Goal: Task Accomplishment & Management: Use online tool/utility

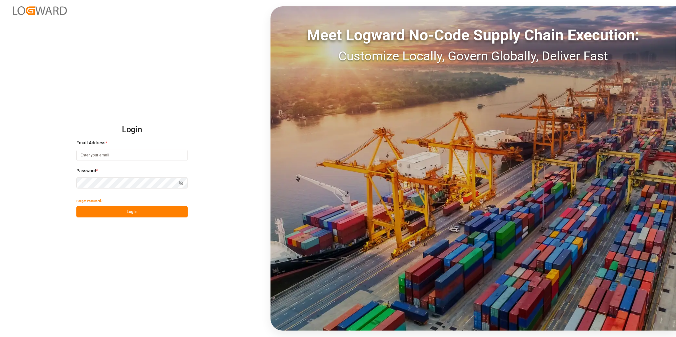
type input "[PERSON_NAME][EMAIL_ADDRESS][PERSON_NAME][DOMAIN_NAME]"
click at [127, 215] on button "Log In" at bounding box center [131, 212] width 111 height 11
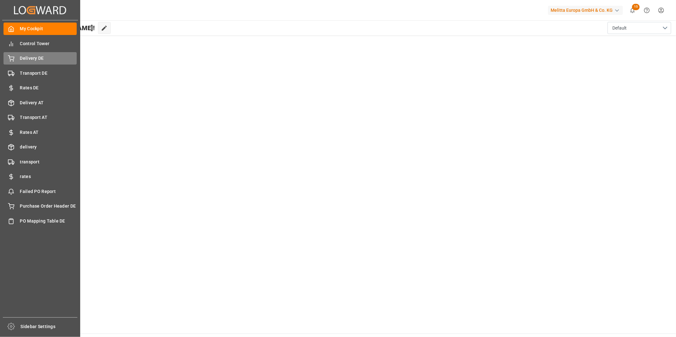
click at [50, 60] on span "Delivery DE" at bounding box center [48, 58] width 57 height 7
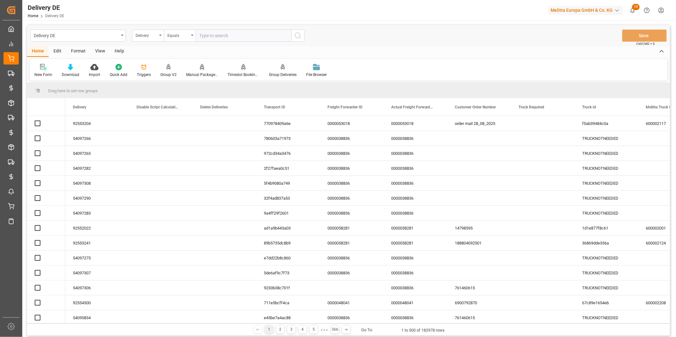
click at [213, 37] on input "text" at bounding box center [244, 36] width 96 height 12
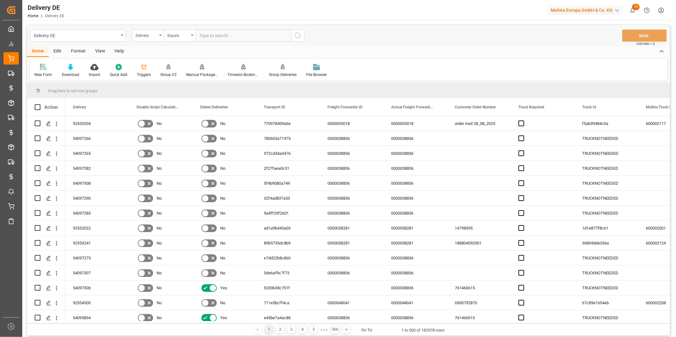
type input "54097306"
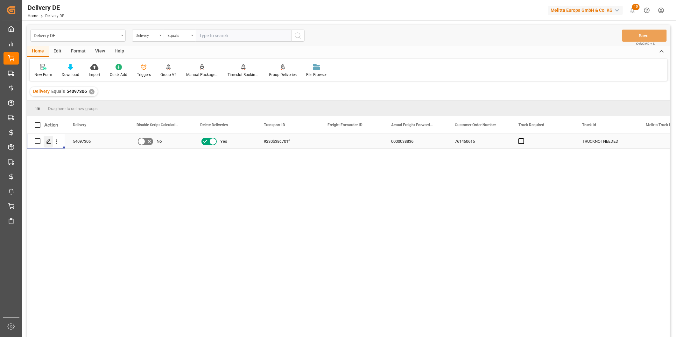
click at [49, 139] on icon "Press SPACE to select this row." at bounding box center [48, 141] width 5 height 5
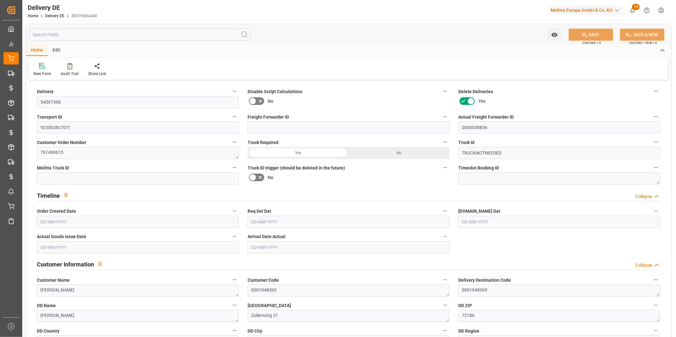
type input "0"
type input "92.6"
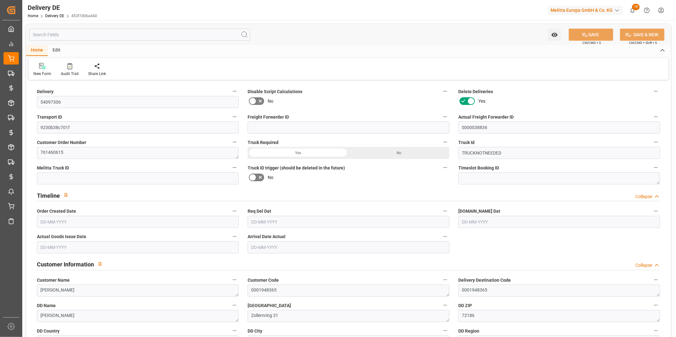
type input "-1.932"
type input "0"
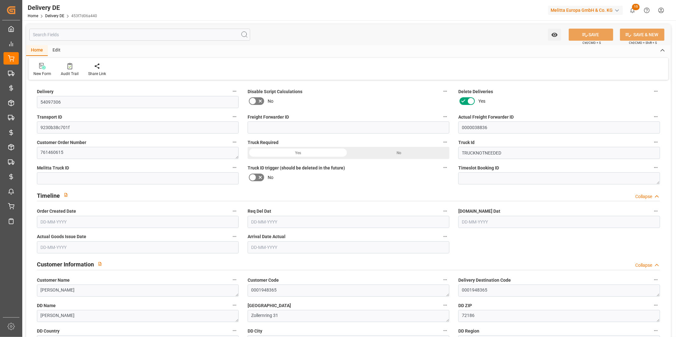
type input "0"
type input "[DATE]"
